Goal: Book appointment/travel/reservation

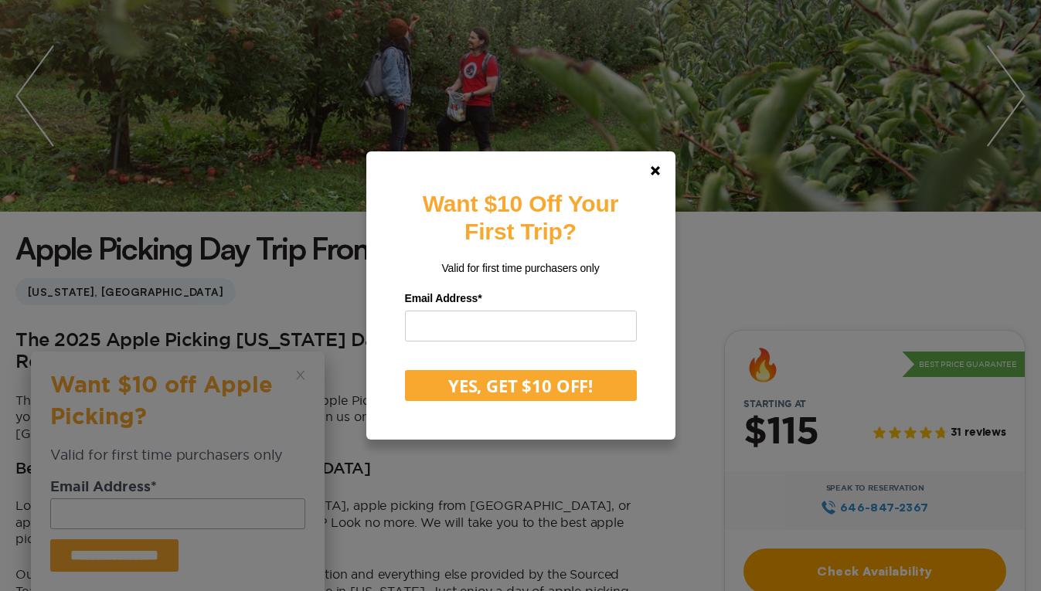
scroll to position [218, 0]
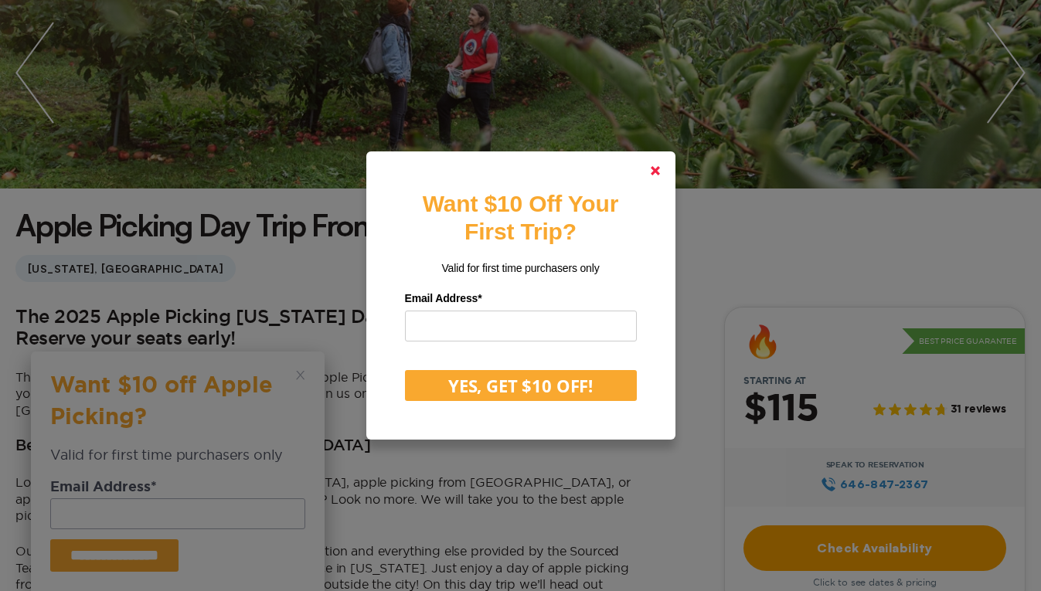
click at [660, 168] on polygon at bounding box center [655, 170] width 9 height 9
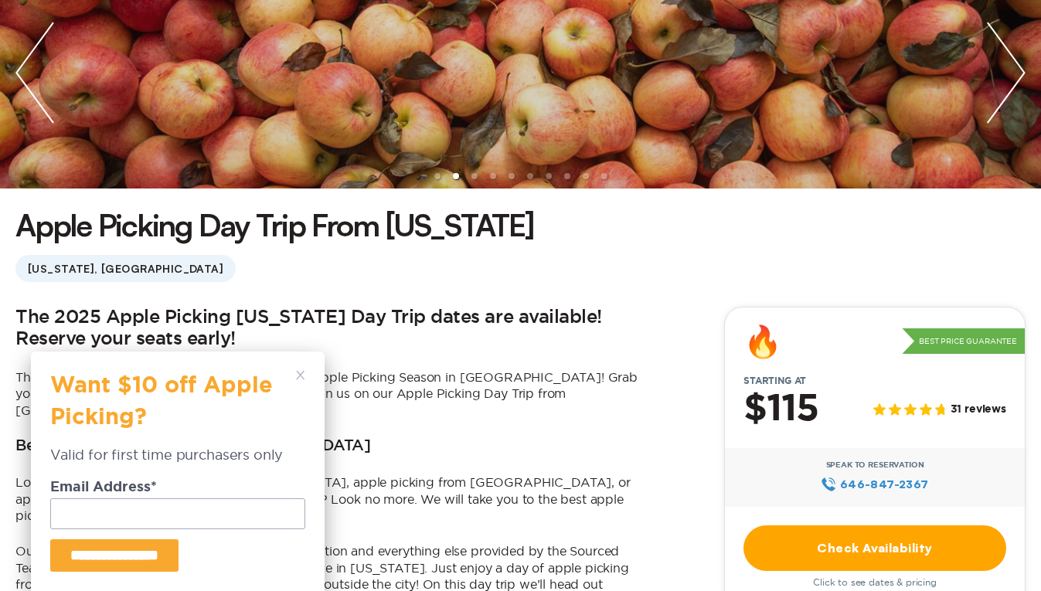
click at [299, 373] on polygon at bounding box center [300, 375] width 8 height 8
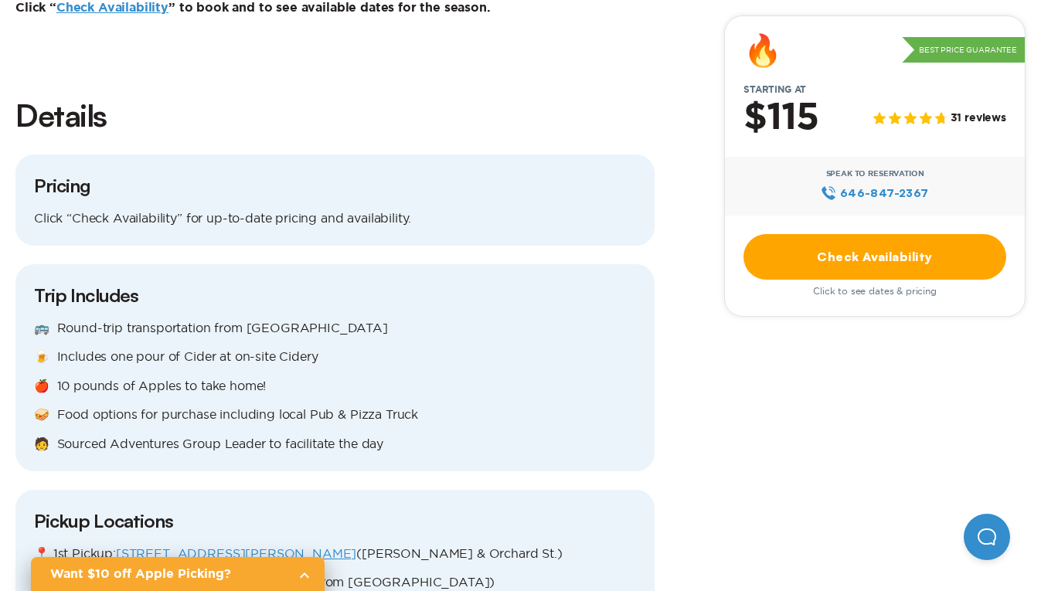
scroll to position [1365, 0]
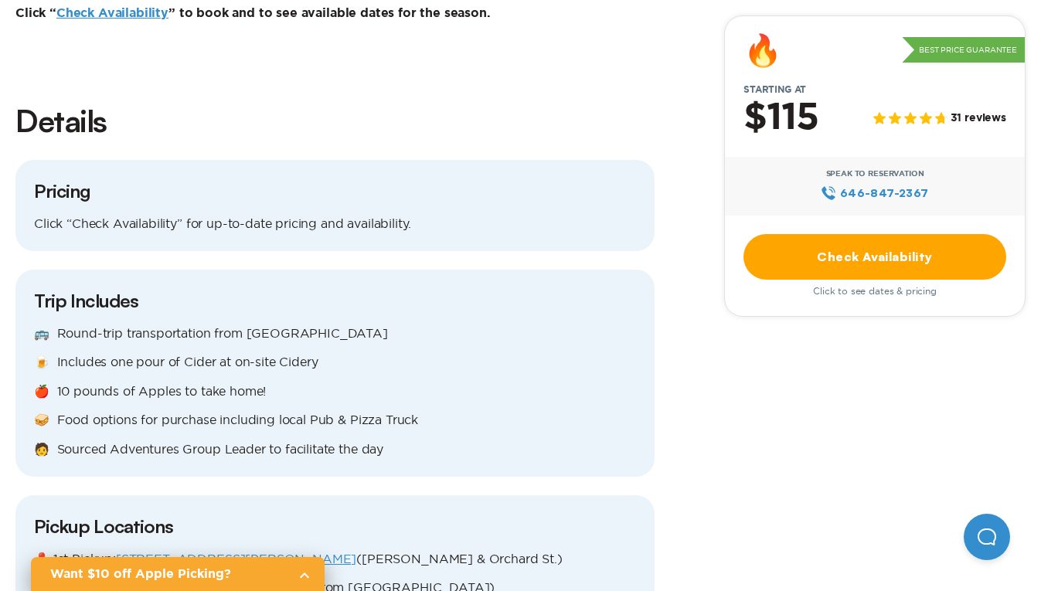
click at [125, 216] on p "Click “Check Availability” for up-to-date pricing and availability." at bounding box center [335, 224] width 602 height 17
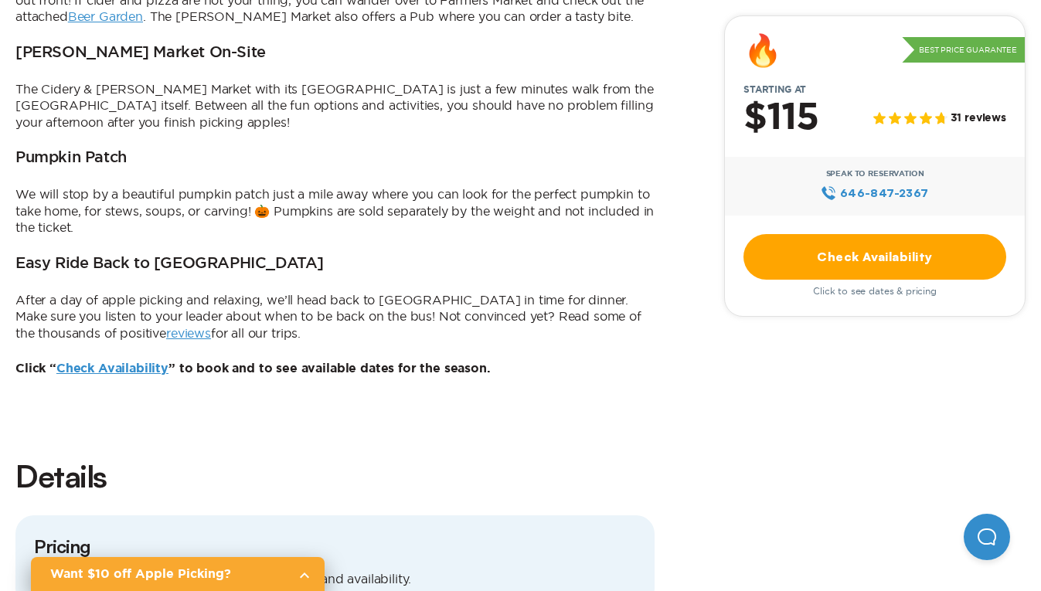
scroll to position [1002, 0]
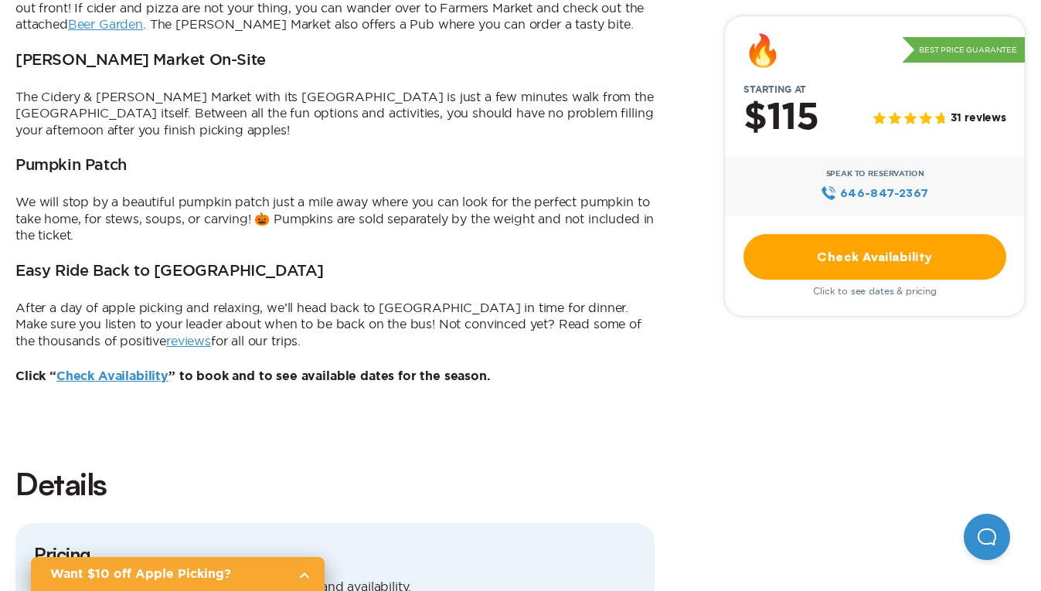
click at [144, 370] on link "Check Availability" at bounding box center [112, 376] width 112 height 12
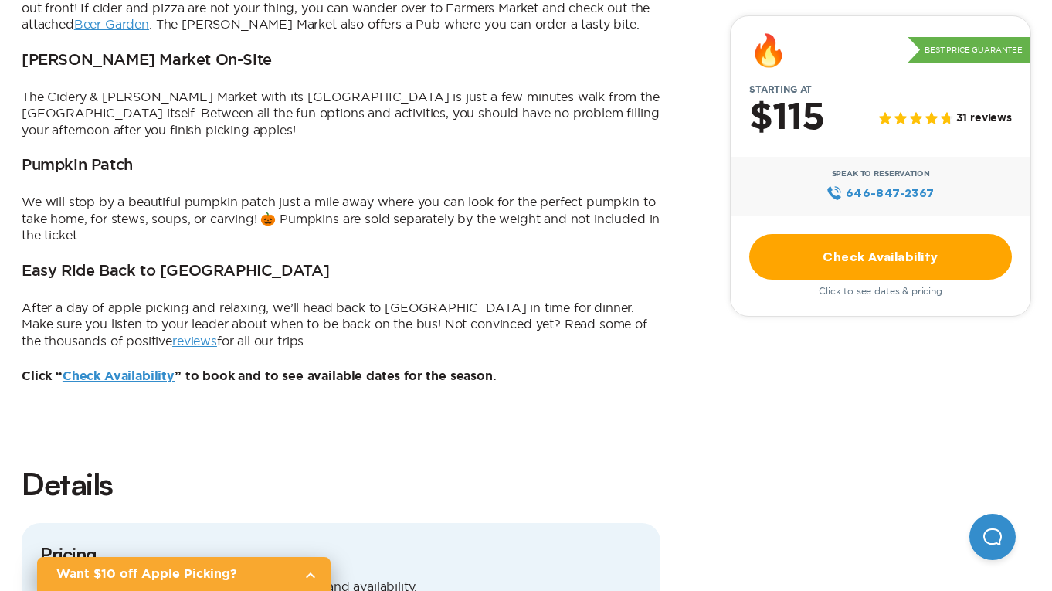
scroll to position [0, 0]
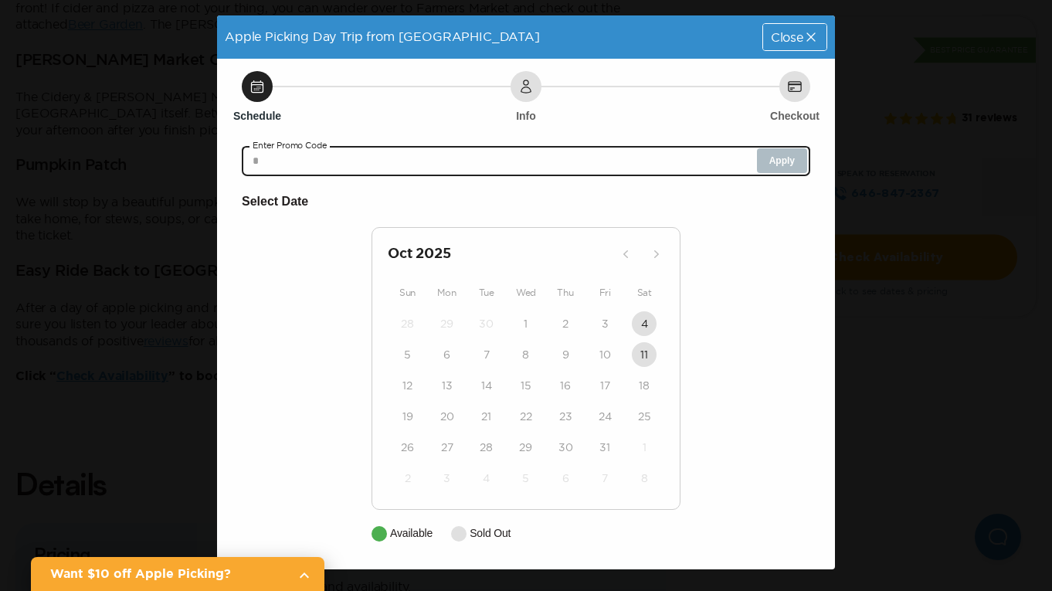
click at [619, 170] on input "text" at bounding box center [526, 160] width 569 height 31
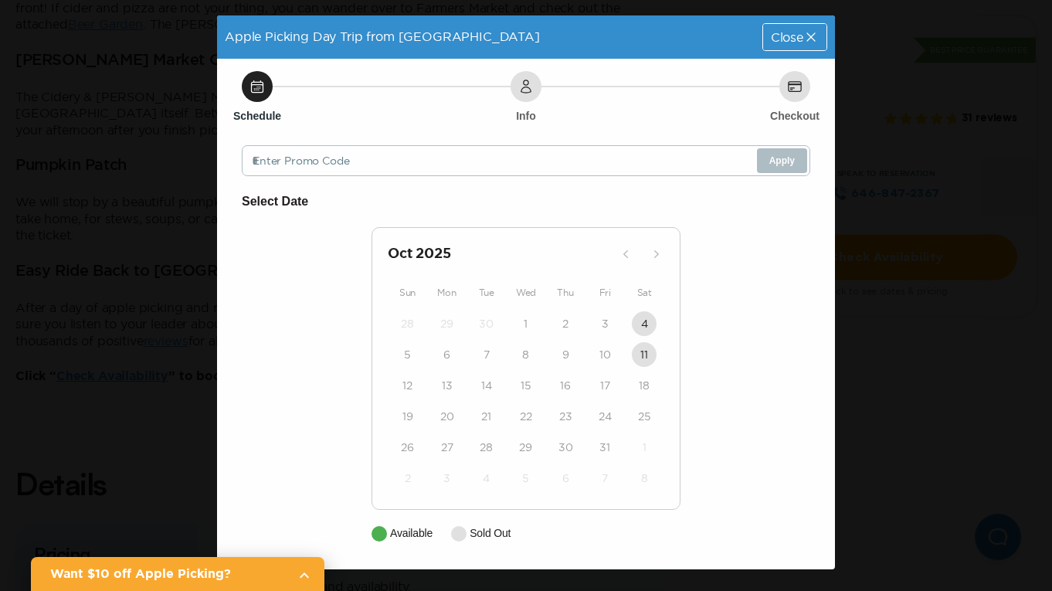
click at [264, 90] on icon at bounding box center [257, 86] width 15 height 15
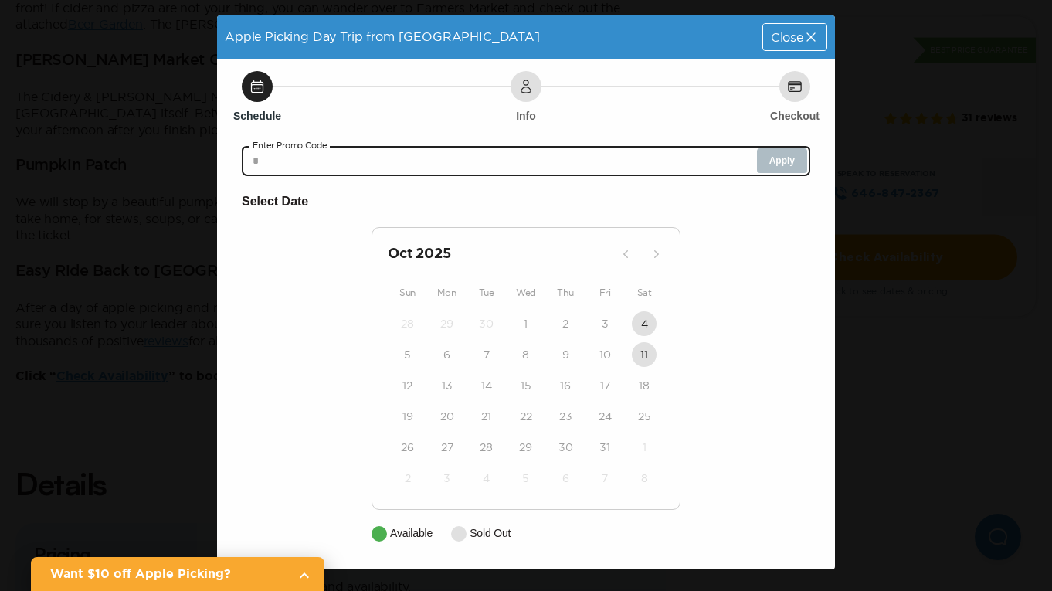
click at [314, 169] on input "text" at bounding box center [526, 160] width 569 height 31
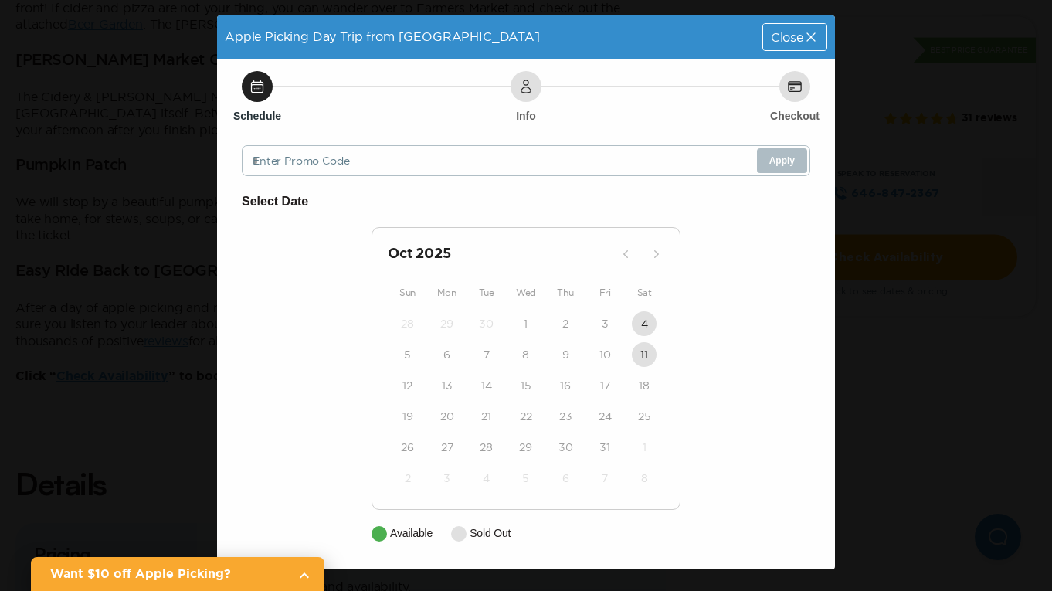
click at [774, 34] on span "Close" at bounding box center [787, 37] width 32 height 12
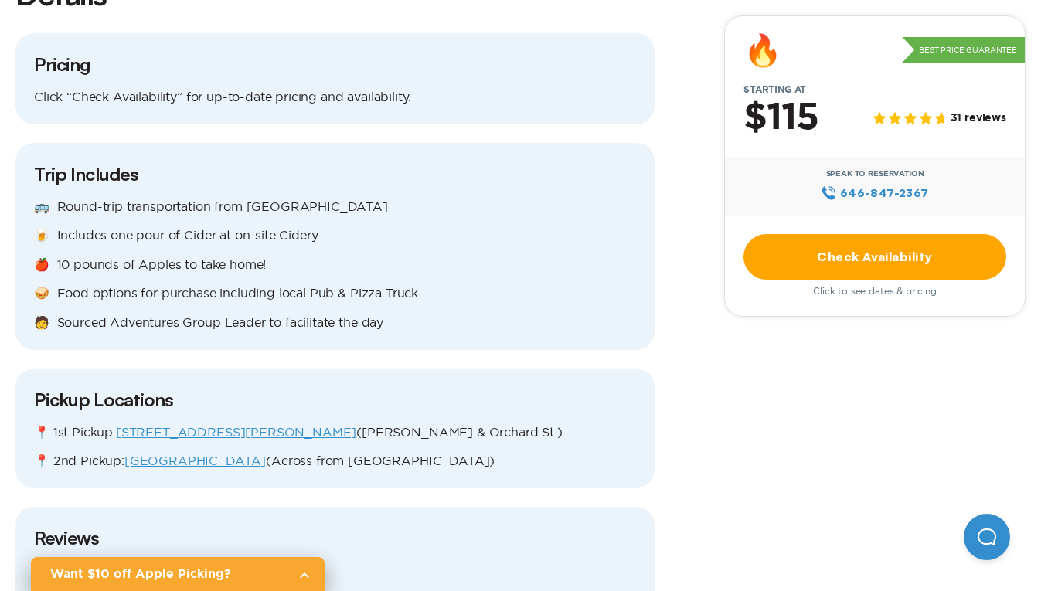
scroll to position [1488, 0]
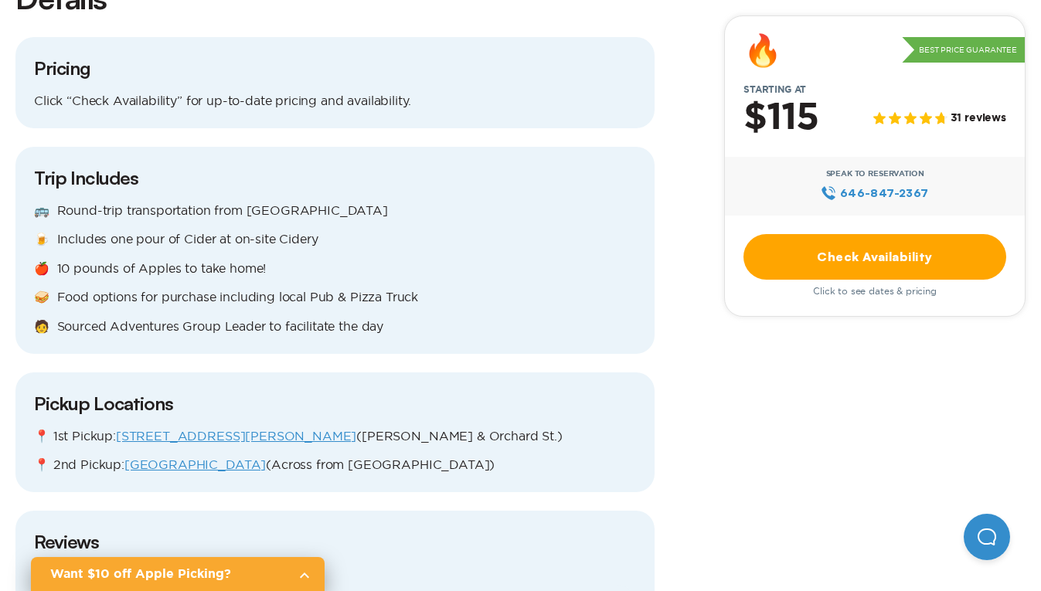
click at [170, 429] on link "[STREET_ADDRESS][PERSON_NAME]" at bounding box center [236, 436] width 240 height 14
